Goal: Information Seeking & Learning: Check status

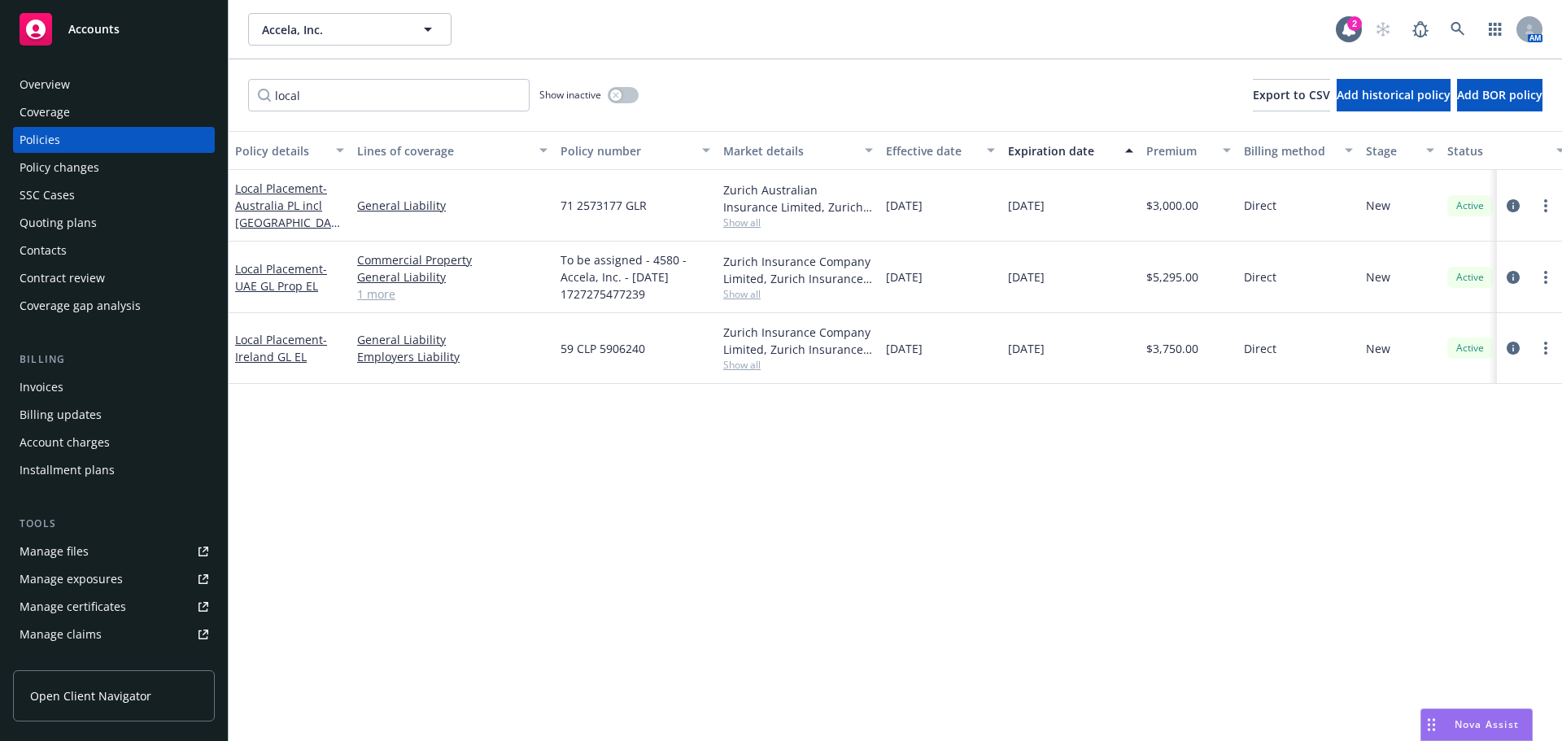
drag, startPoint x: 1271, startPoint y: 18, endPoint x: 596, endPoint y: 59, distance: 675.7
click at [1271, 18] on div "Accela, Inc." at bounding box center [792, 29] width 1088 height 33
click at [482, 464] on div "Policy details Lines of coverage Policy number Market details Effective date Ex…" at bounding box center [895, 436] width 1333 height 610
